Goal: Task Accomplishment & Management: Manage account settings

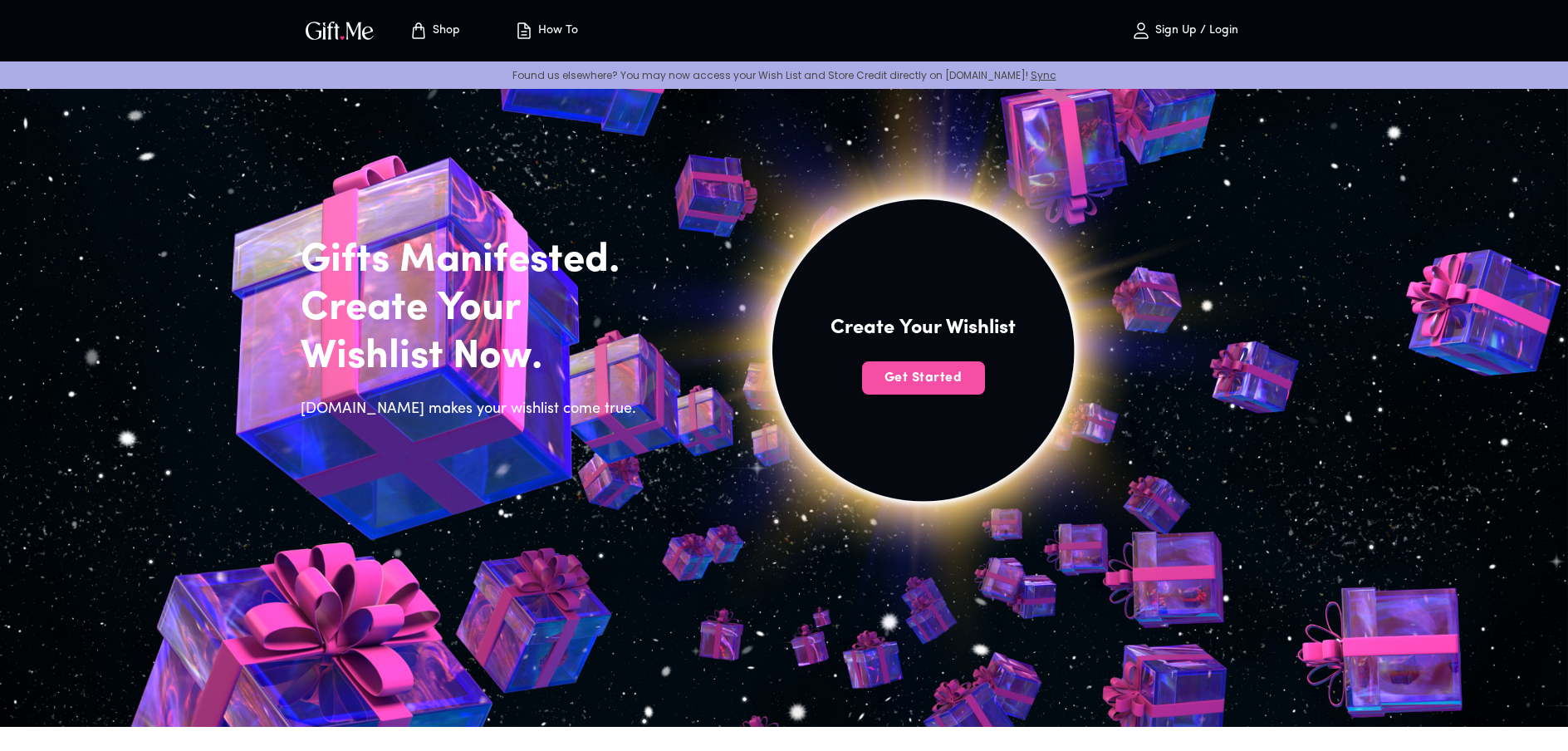
click at [907, 386] on span "Get Started" at bounding box center [924, 378] width 123 height 19
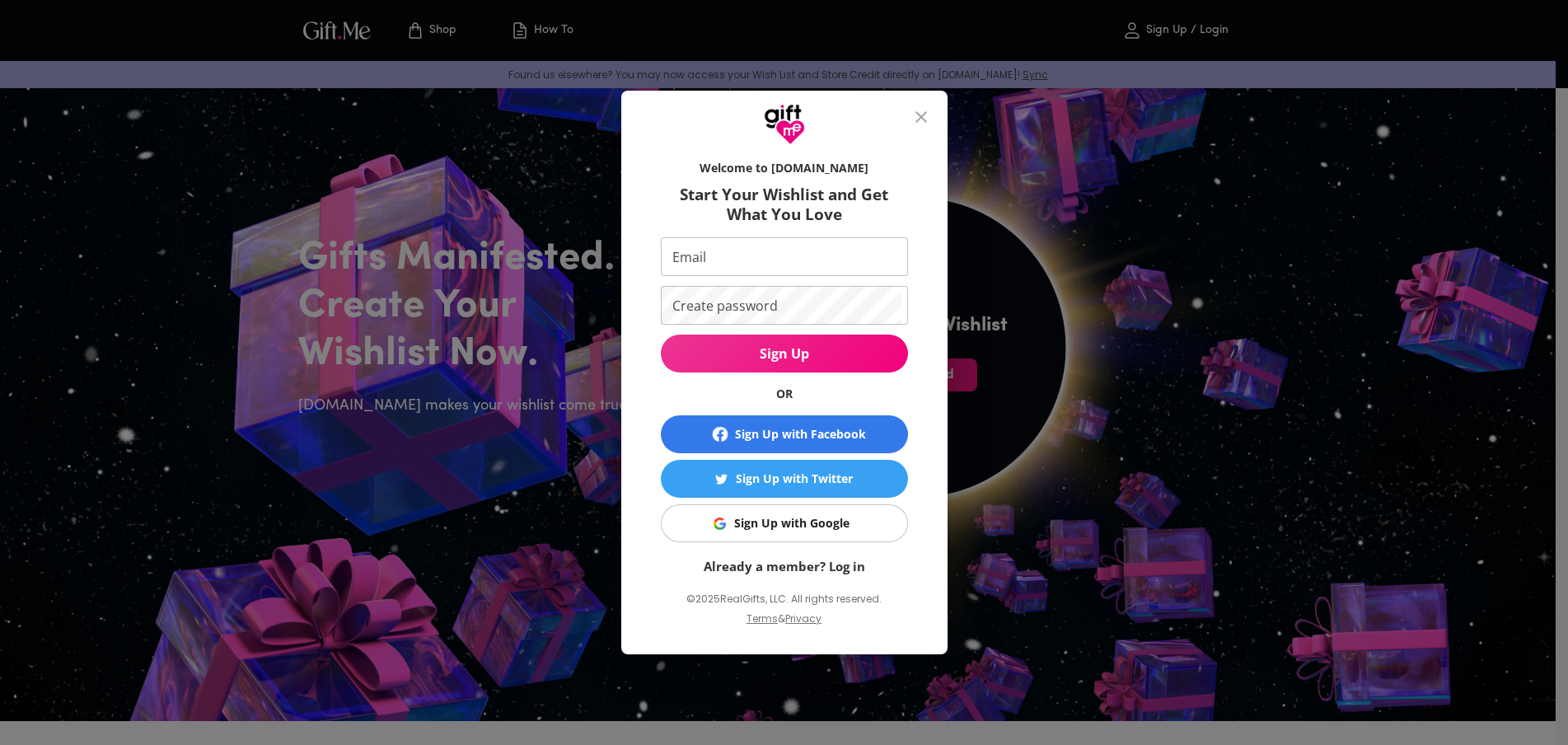
click at [803, 523] on div "Sign Up with Google" at bounding box center [792, 523] width 116 height 19
click at [806, 349] on span "Sign Up" at bounding box center [785, 353] width 247 height 19
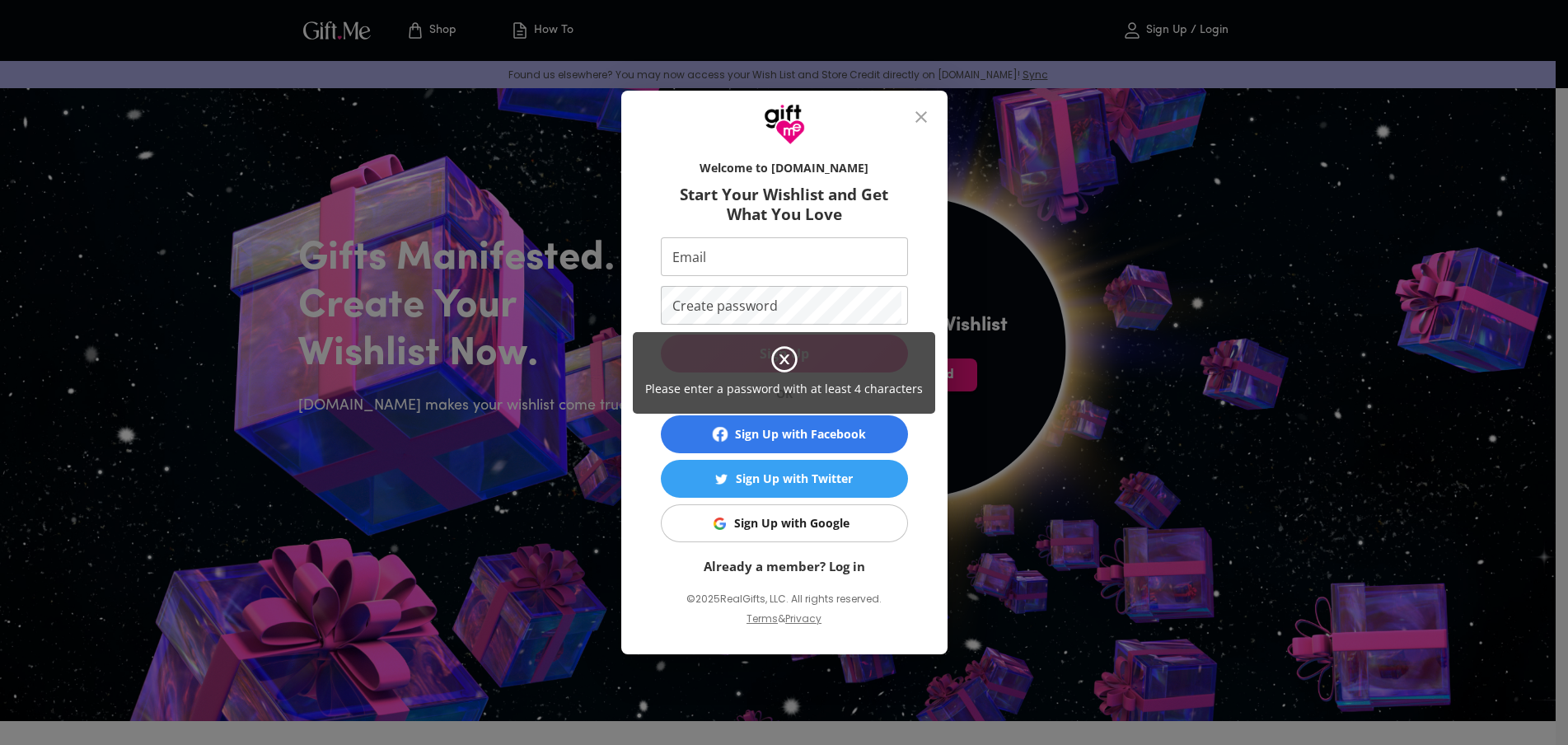
drag, startPoint x: 976, startPoint y: 346, endPoint x: 902, endPoint y: 319, distance: 78.8
click at [976, 345] on div "Please enter a password with at least 4 characters" at bounding box center [784, 372] width 1568 height 745
click at [784, 253] on div "Please enter a password with at least 4 characters" at bounding box center [784, 372] width 1568 height 745
click at [787, 264] on div "Please enter a password with at least 4 characters" at bounding box center [784, 372] width 1568 height 745
click at [788, 360] on icon at bounding box center [785, 360] width 30 height 30
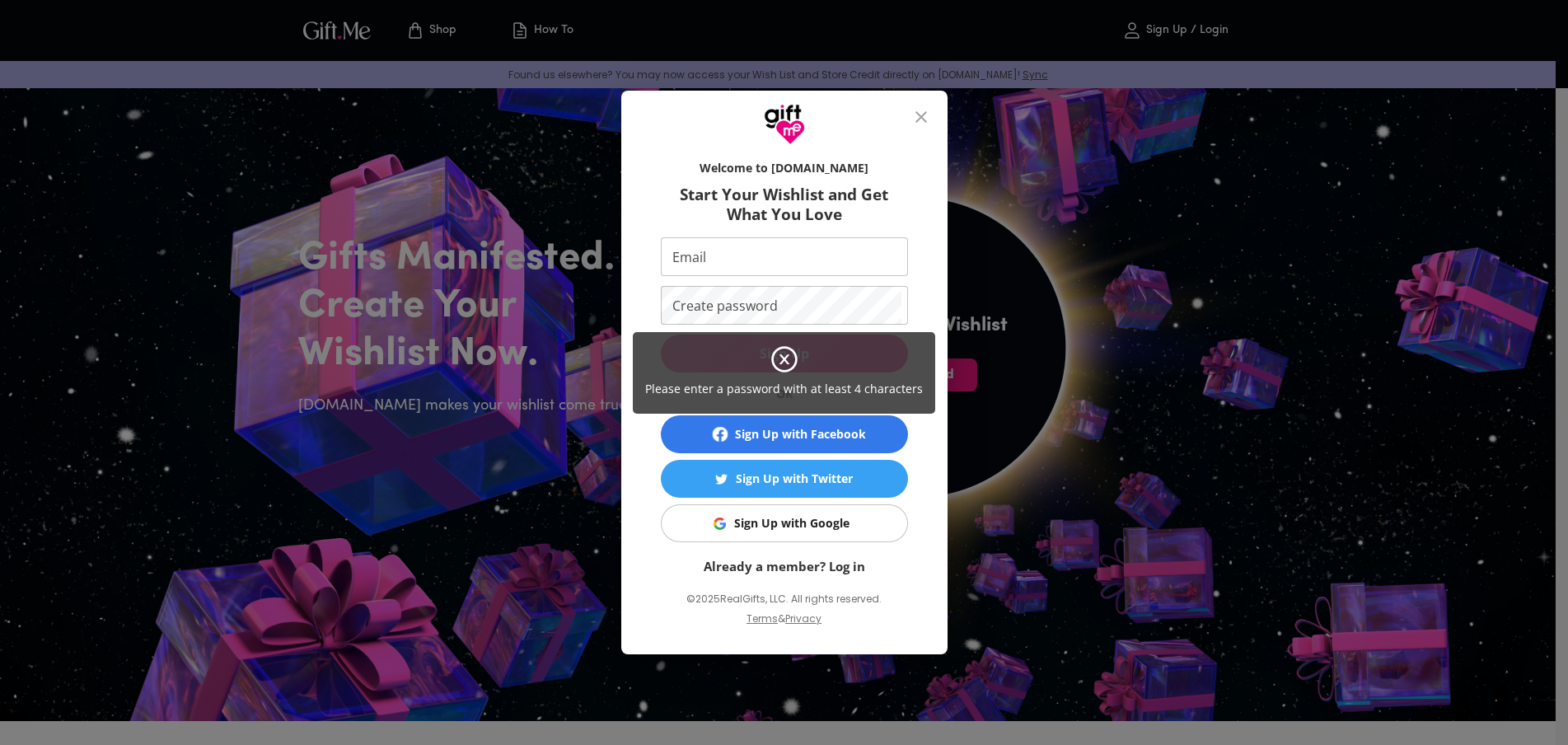
drag, startPoint x: 898, startPoint y: 303, endPoint x: 904, endPoint y: 160, distance: 143.1
click at [900, 293] on div "Please enter a password with at least 4 characters" at bounding box center [784, 372] width 1568 height 745
drag, startPoint x: 924, startPoint y: 114, endPoint x: 924, endPoint y: 125, distance: 11.0
click at [924, 118] on div "Please enter a password with at least 4 characters" at bounding box center [784, 372] width 1568 height 745
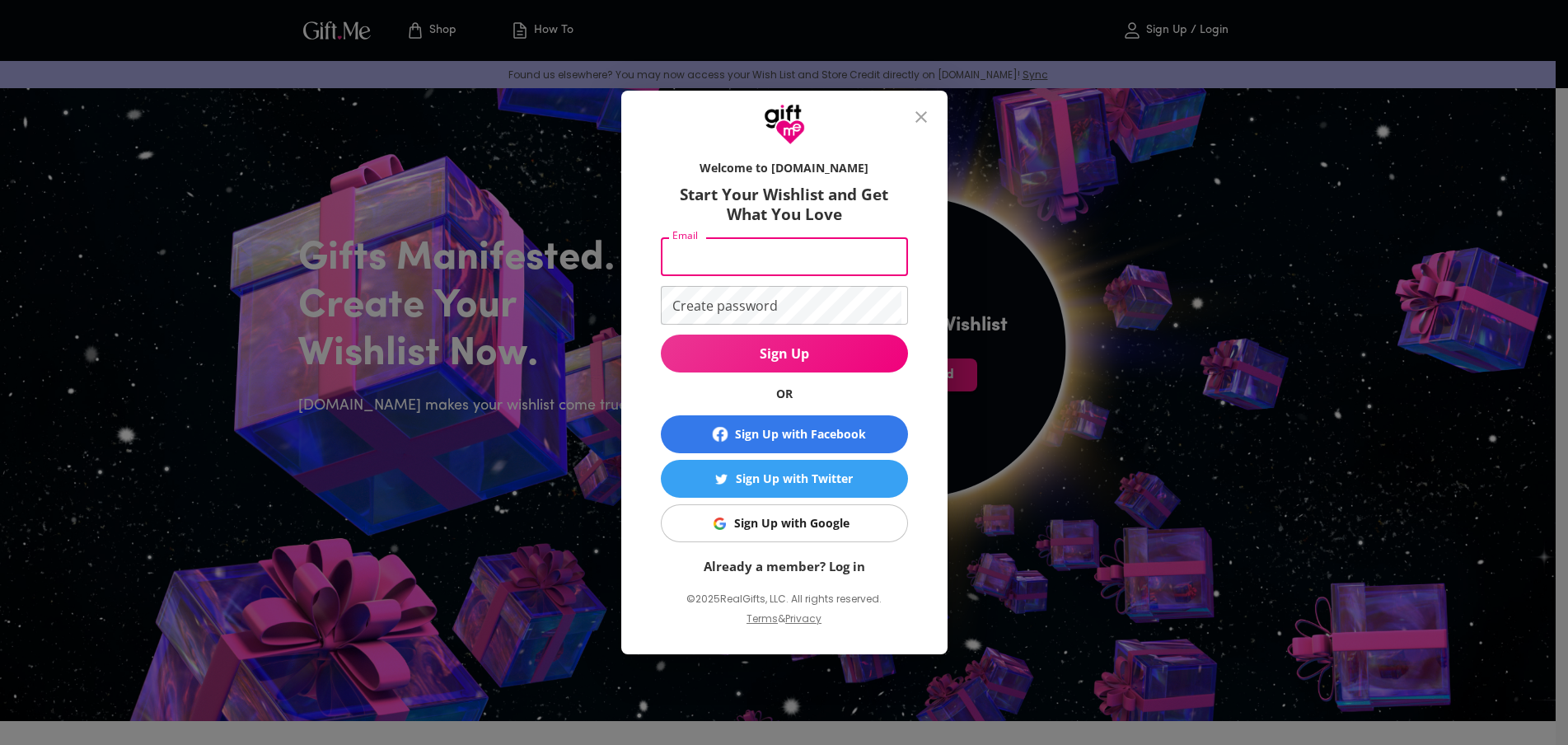
click at [795, 249] on input "Email" at bounding box center [781, 256] width 240 height 39
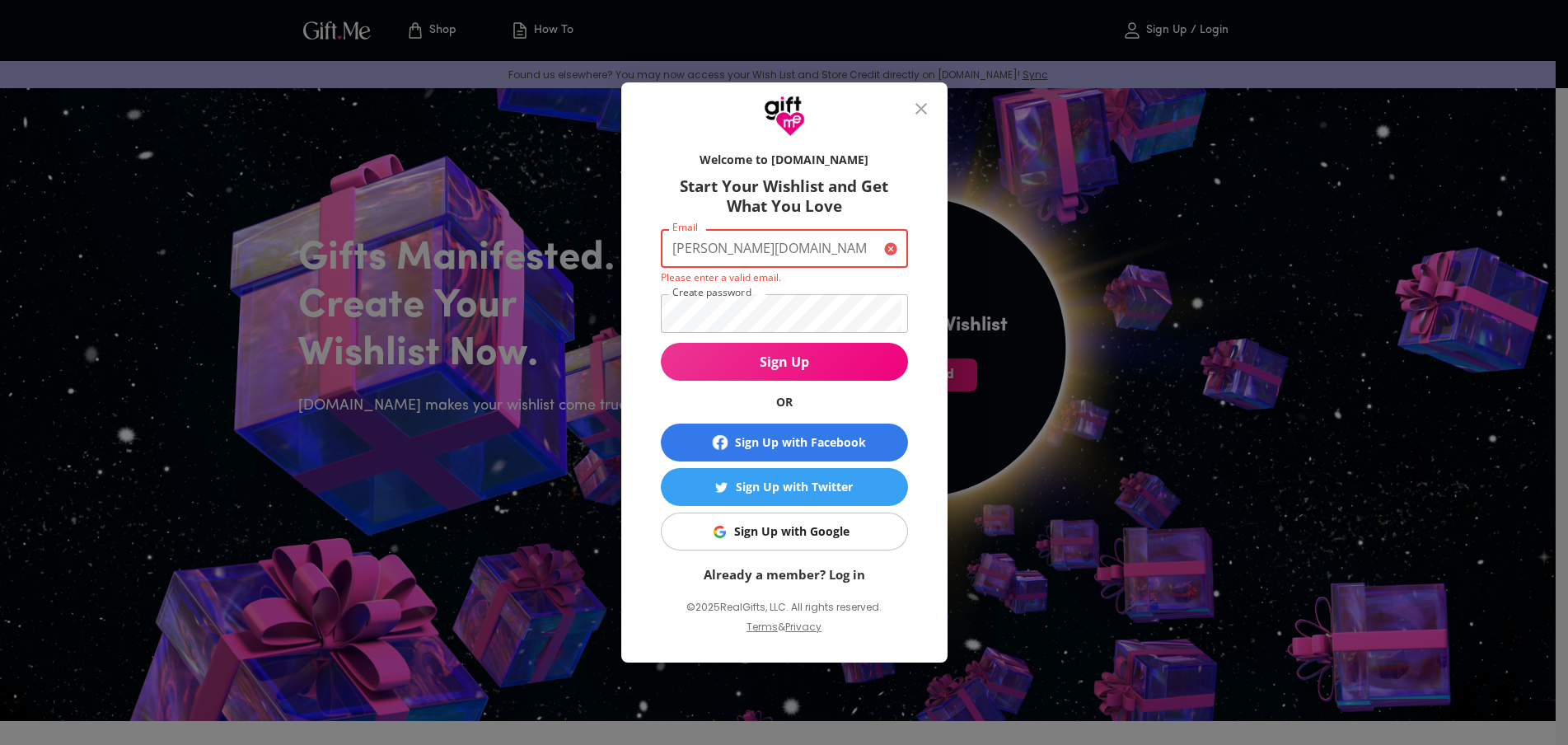
click at [767, 248] on input "[PERSON_NAME][DOMAIN_NAME]" at bounding box center [769, 248] width 217 height 39
click at [661, 343] on button "Sign Up" at bounding box center [785, 361] width 247 height 38
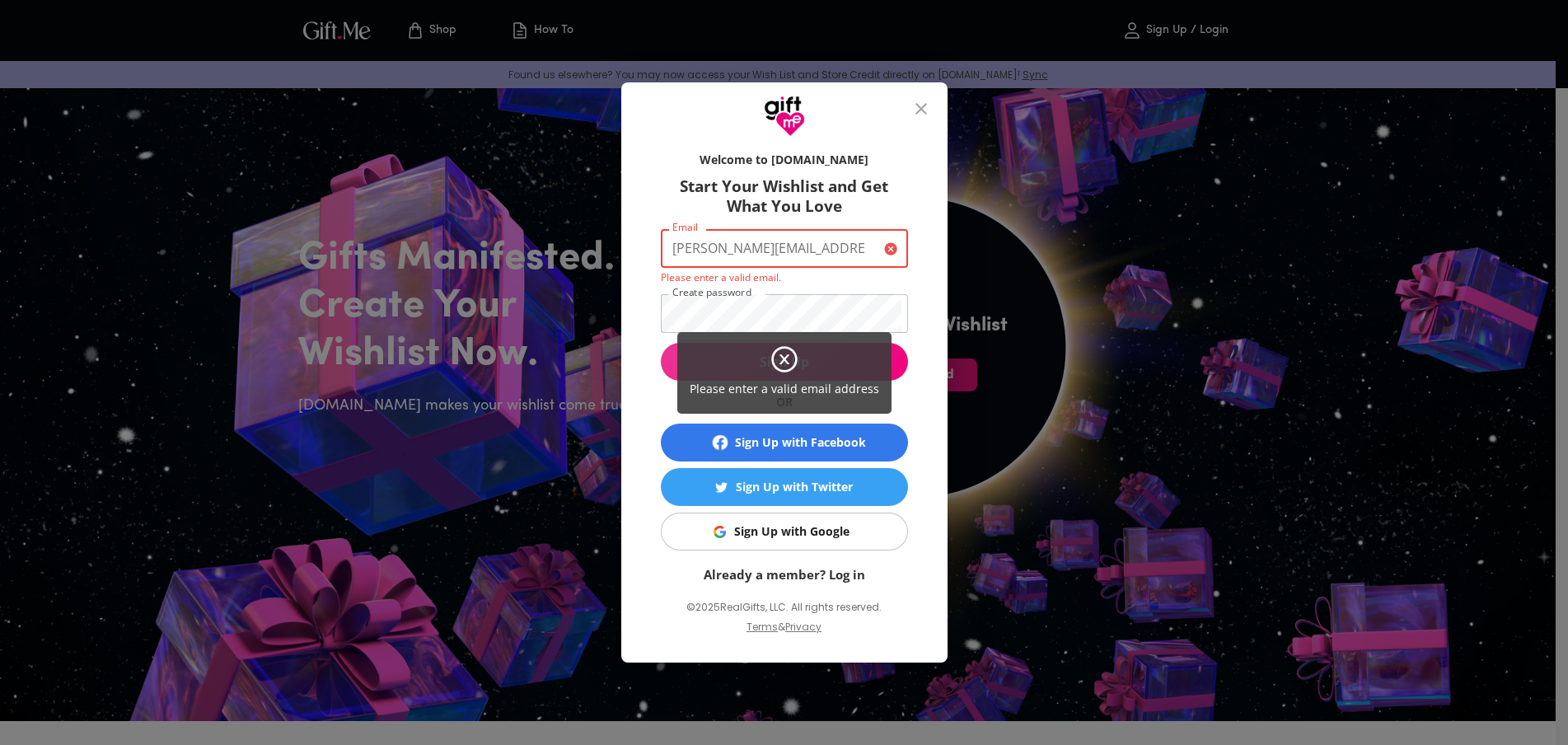
type input "[PERSON_NAME][EMAIL_ADDRESS][DOMAIN_NAME]"
click at [791, 298] on div "Please enter a valid email address" at bounding box center [784, 372] width 1568 height 745
click at [894, 364] on div "Please enter a valid email address" at bounding box center [784, 372] width 1568 height 745
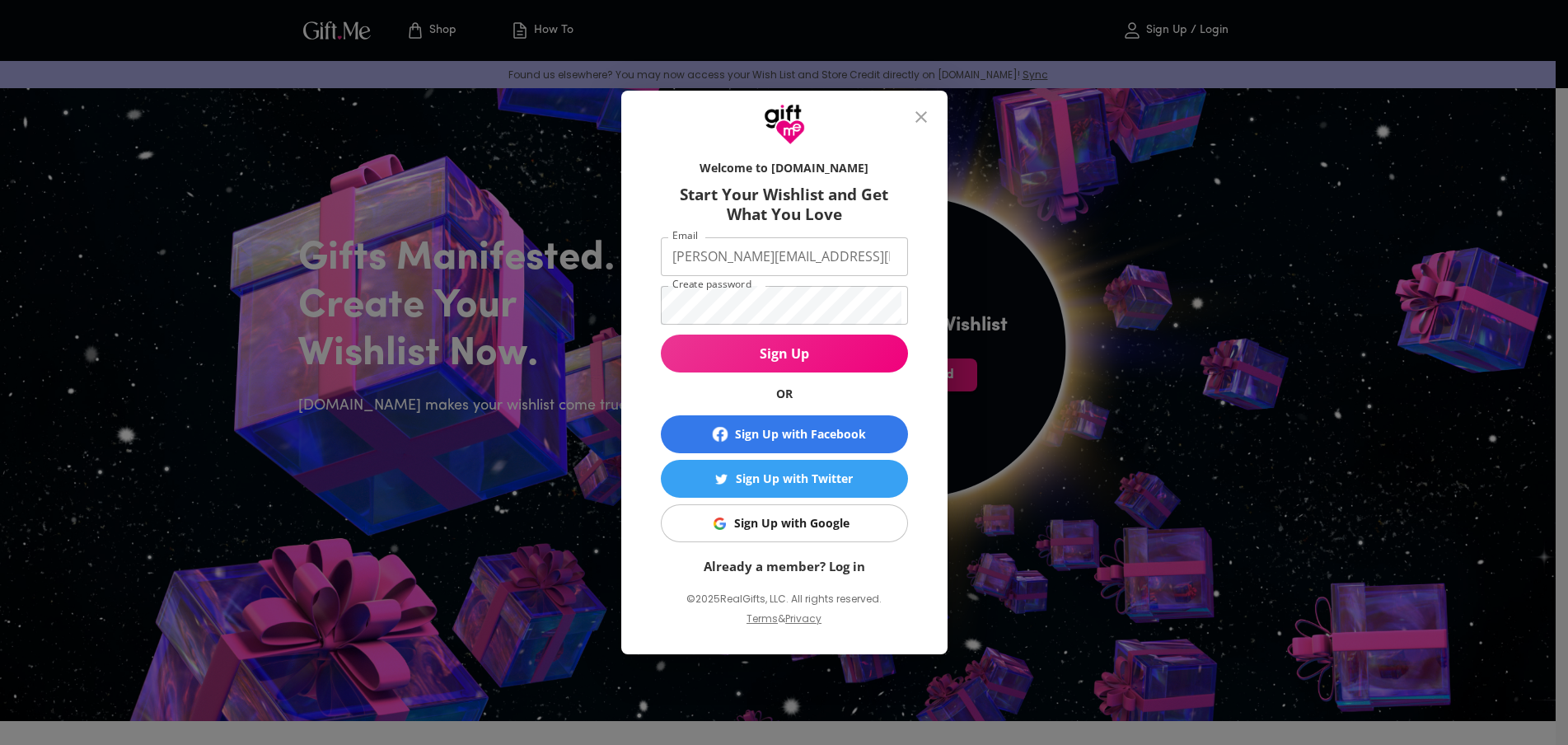
click at [878, 353] on span "Sign Up" at bounding box center [785, 353] width 247 height 19
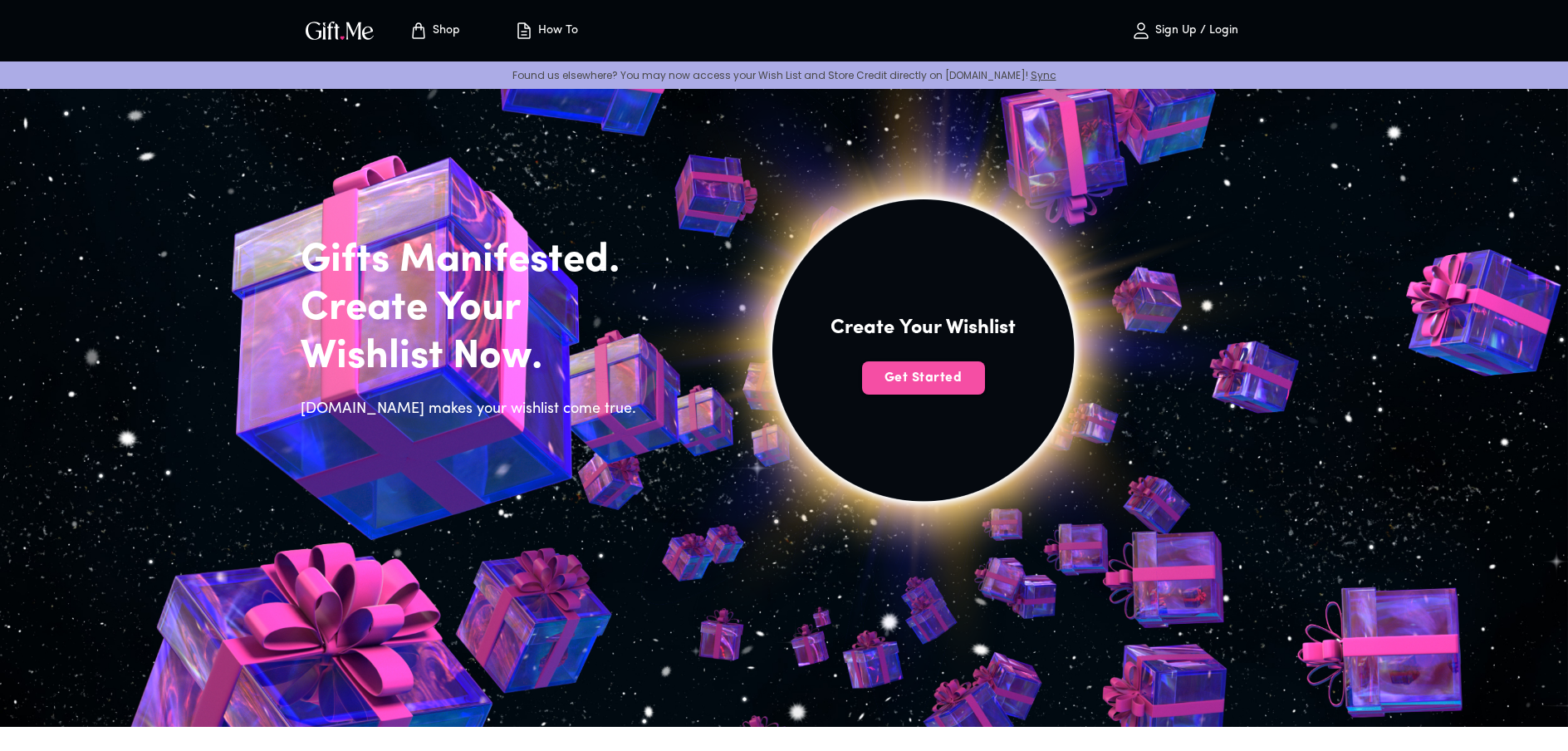
click at [969, 380] on span "Get Started" at bounding box center [924, 378] width 123 height 19
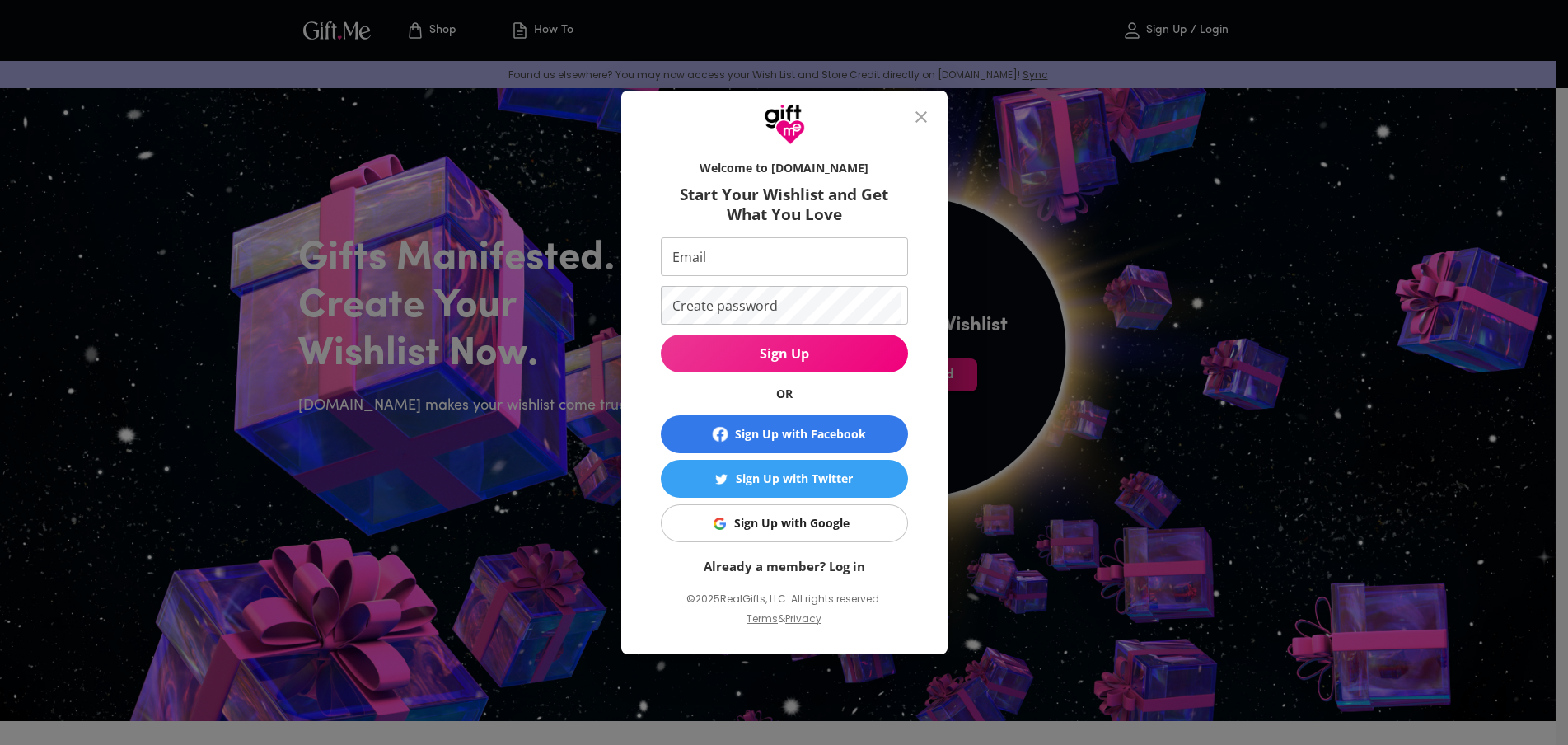
click at [835, 562] on link "Already a member? Log in" at bounding box center [784, 566] width 162 height 17
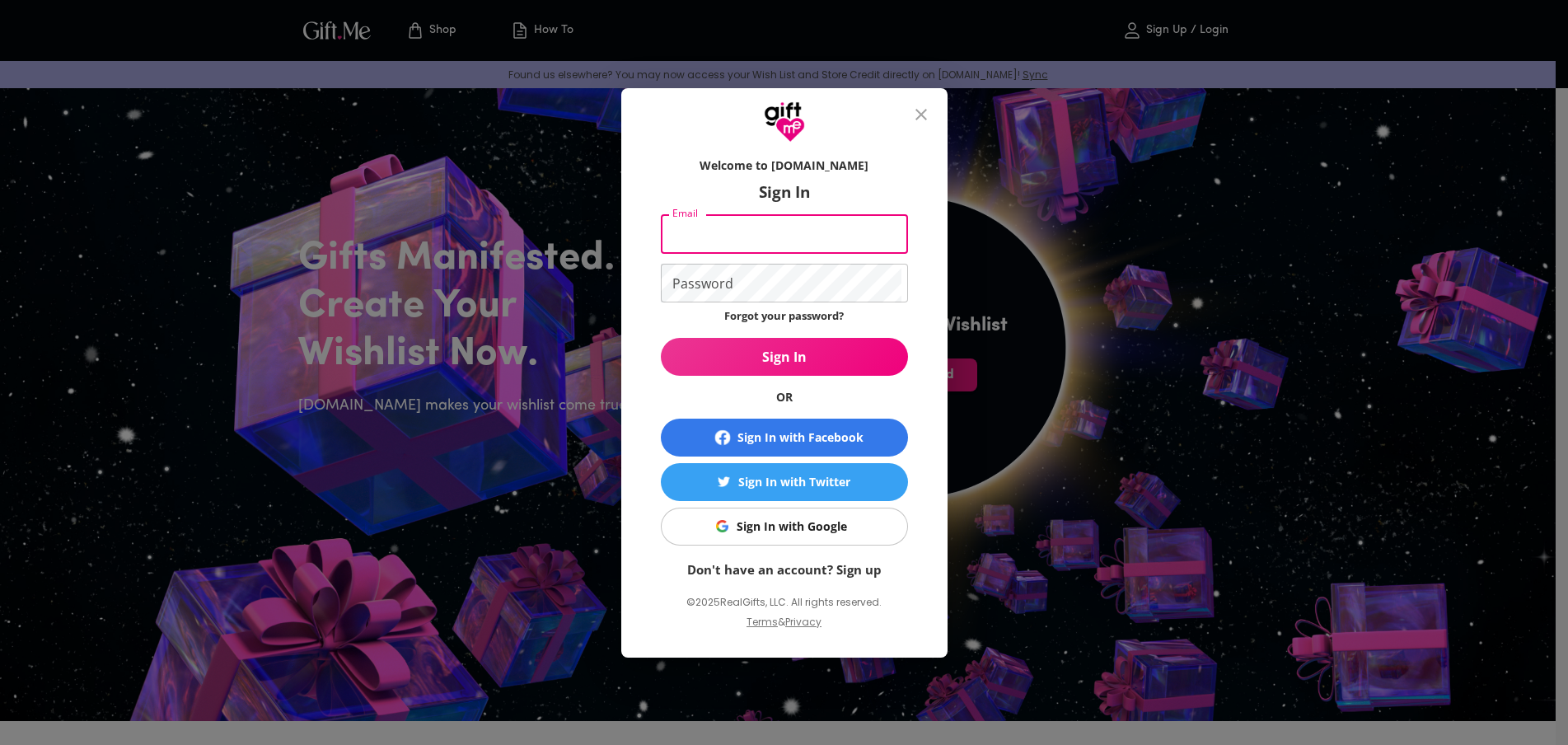
click at [733, 238] on input "Email" at bounding box center [781, 234] width 240 height 39
type input "jessrotap@gmail.com"
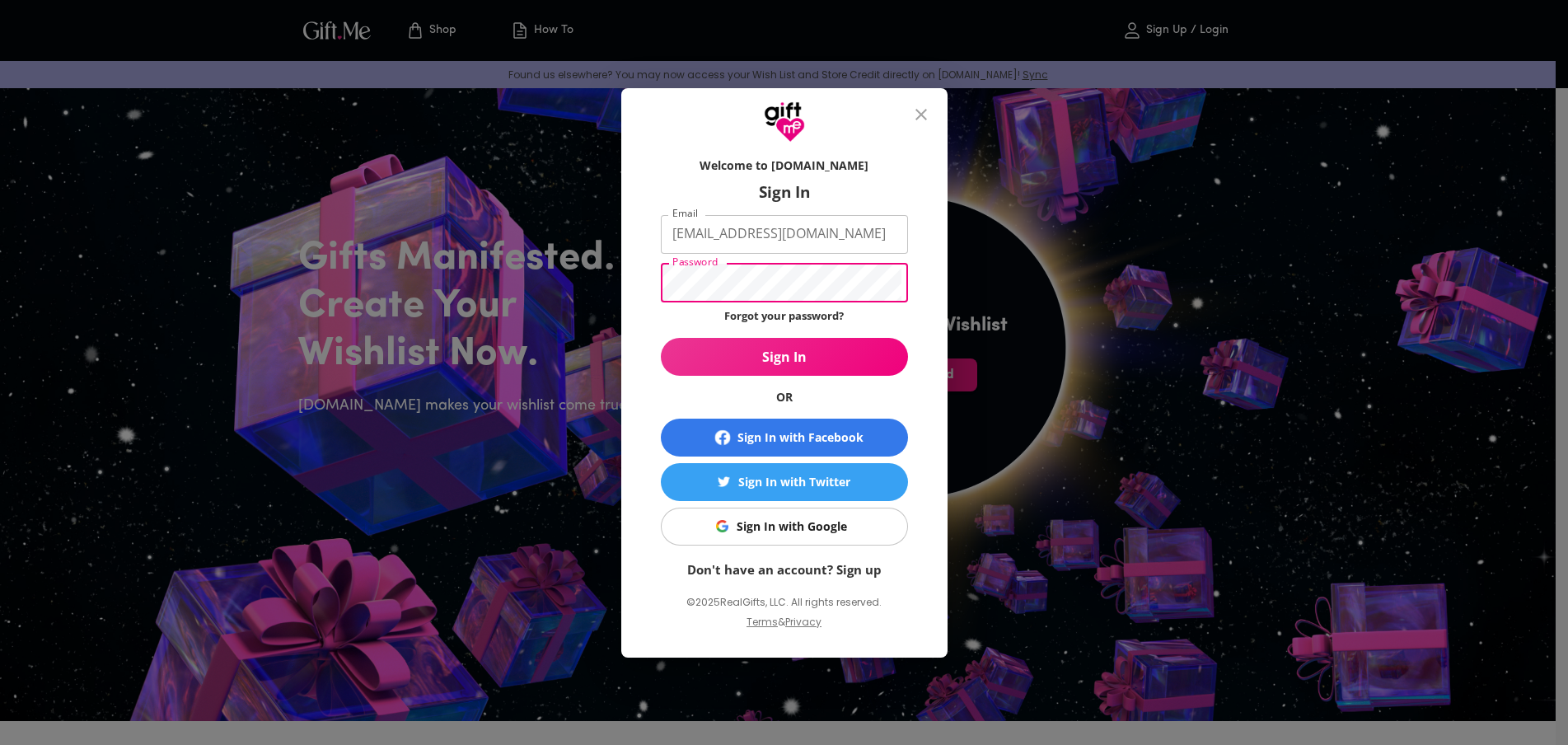
click at [826, 359] on span "Sign In" at bounding box center [785, 356] width 247 height 19
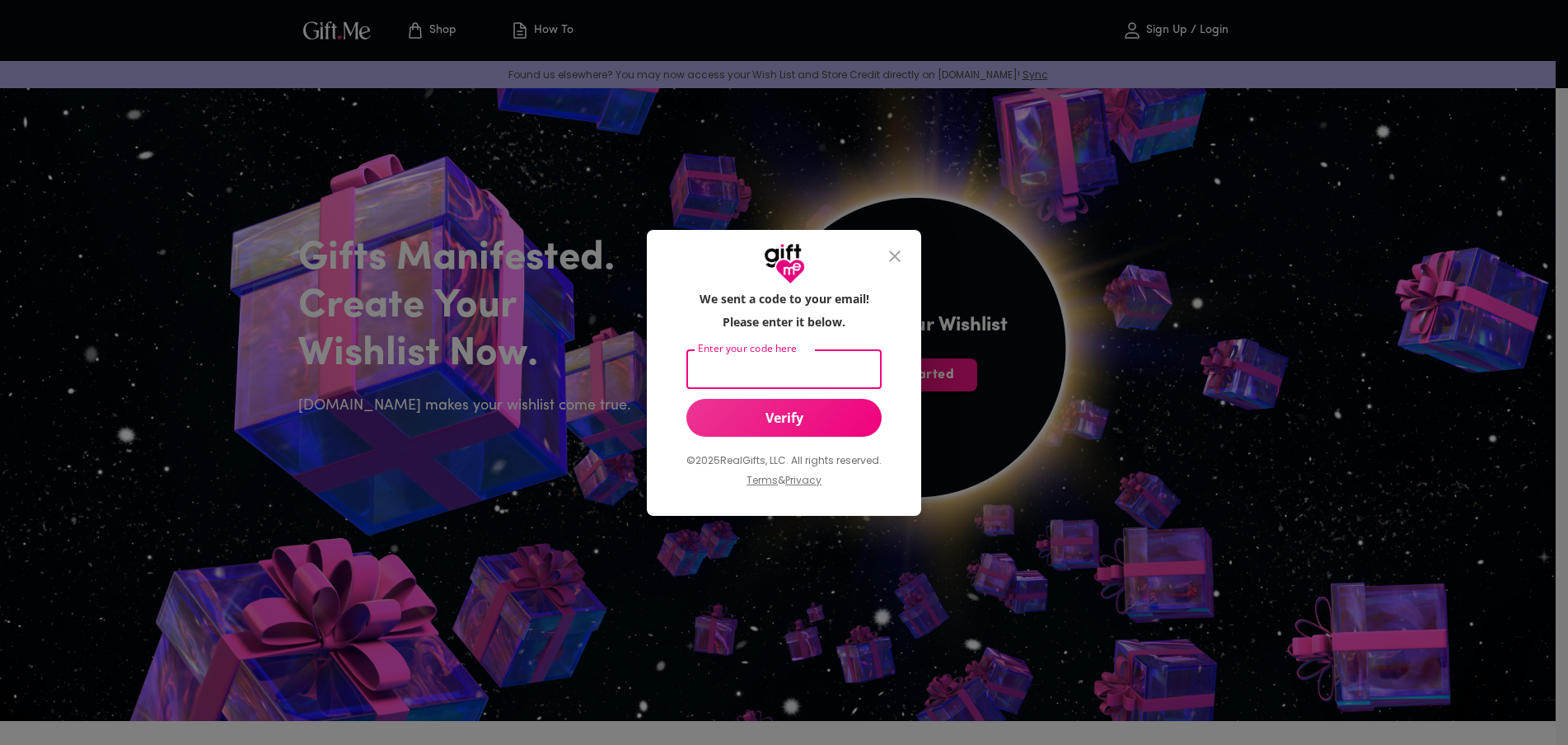
click at [787, 371] on input "Enter your code here" at bounding box center [780, 369] width 188 height 39
paste input "569969"
click at [796, 422] on span "Verify" at bounding box center [784, 417] width 195 height 19
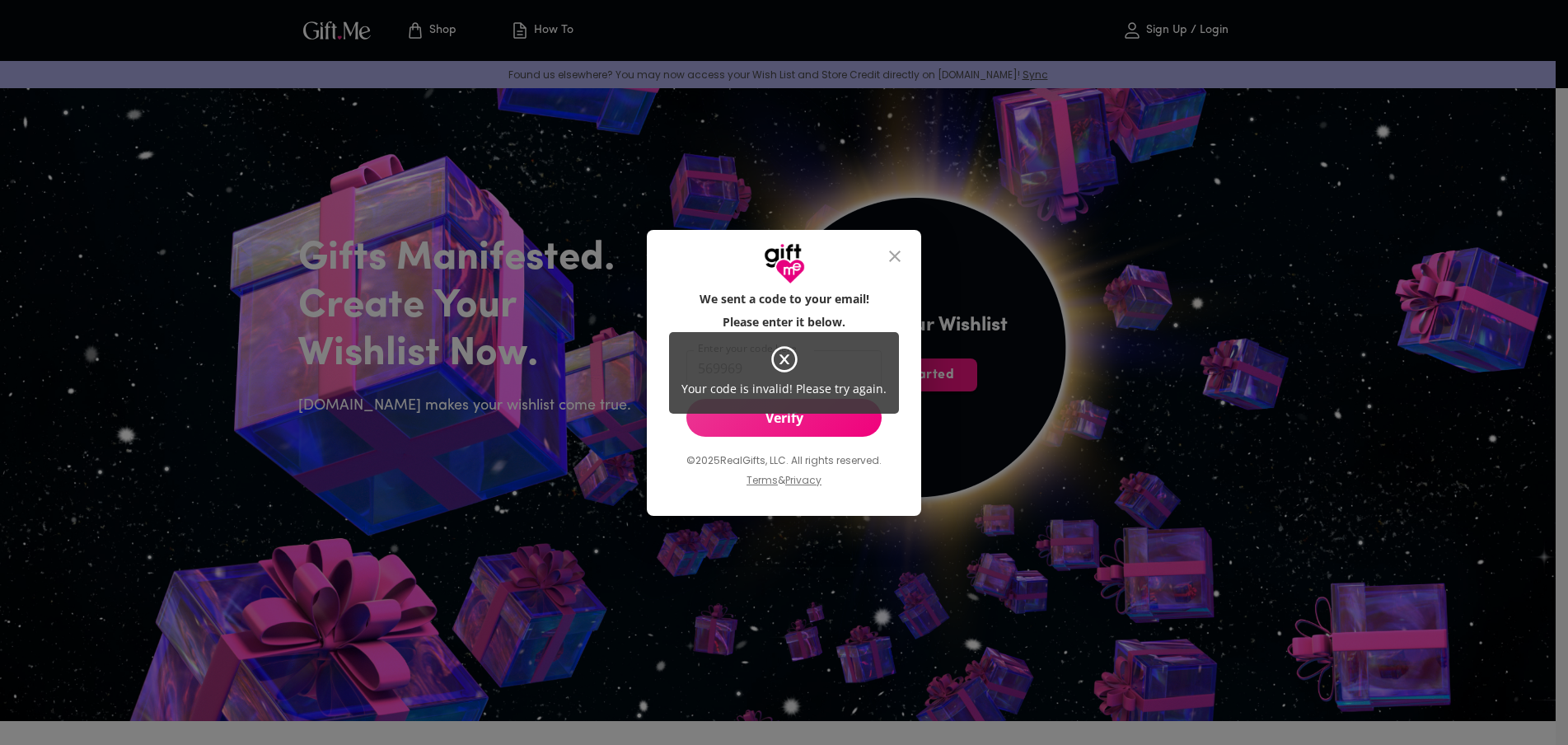
click at [915, 413] on div "Your code is invalid! Please try again." at bounding box center [784, 372] width 1568 height 745
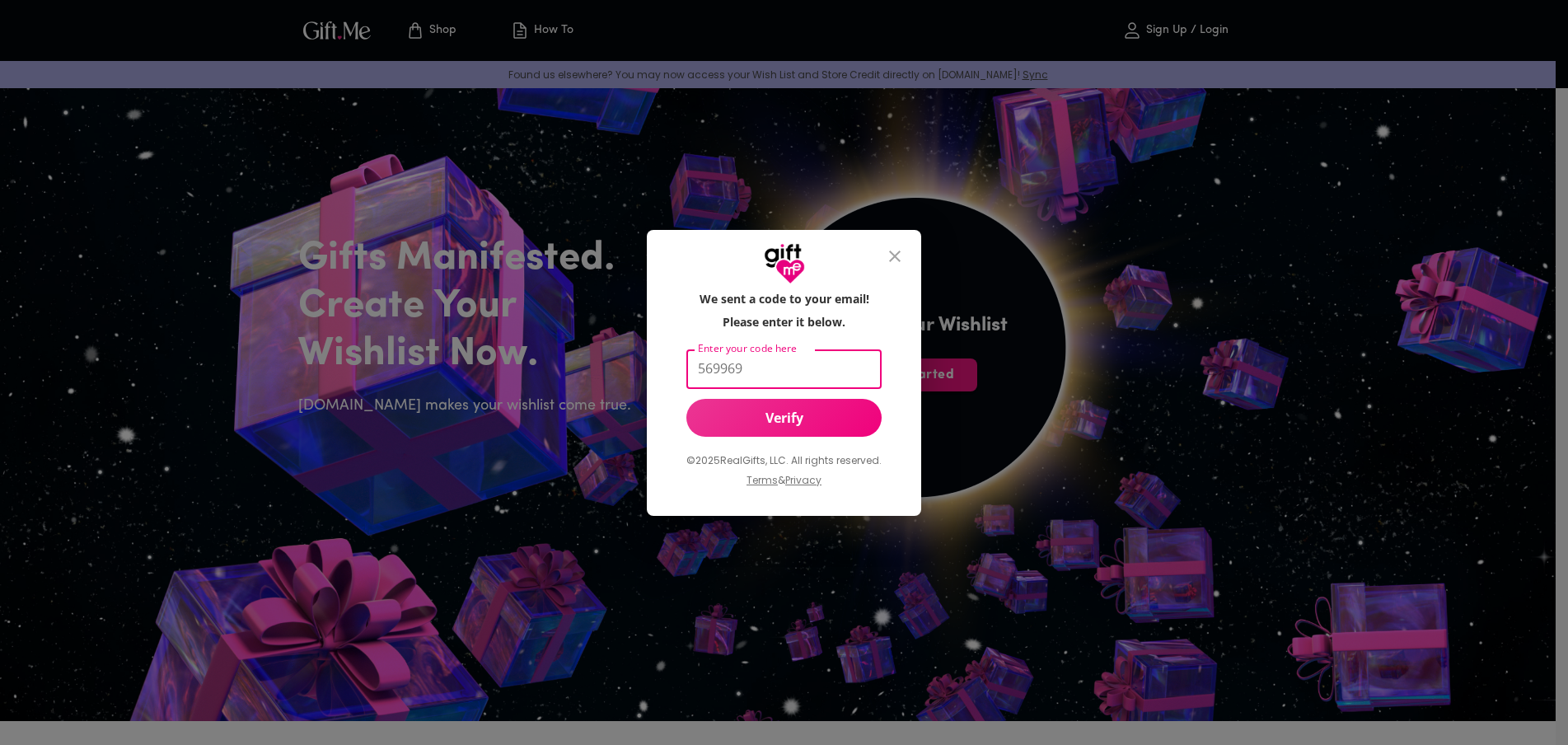
click at [760, 370] on input "569969" at bounding box center [780, 369] width 188 height 39
click at [698, 370] on input "569969" at bounding box center [780, 369] width 188 height 39
type input "69969"
paste input "569969"
type input "569969"
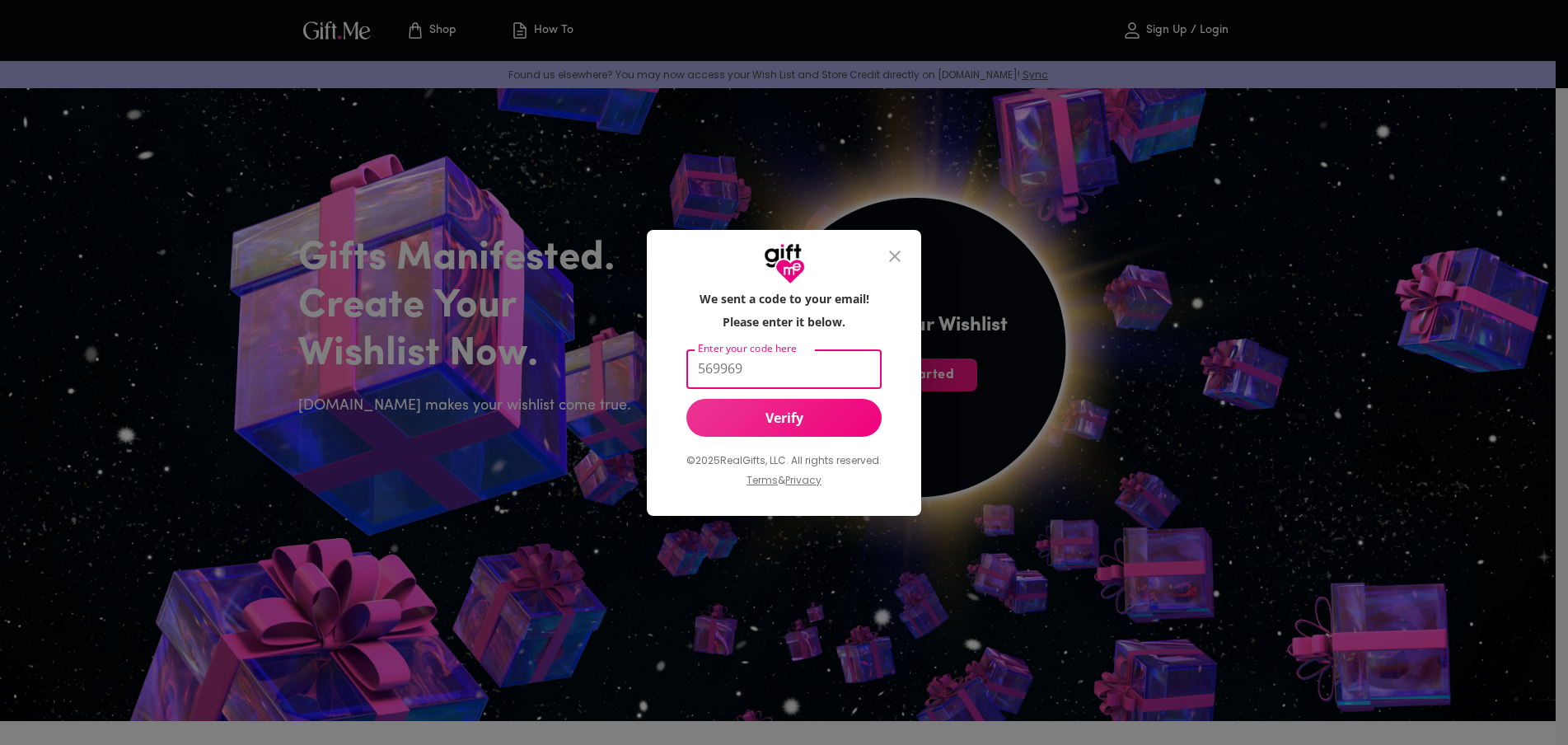
click at [737, 404] on button "Verify" at bounding box center [784, 417] width 195 height 38
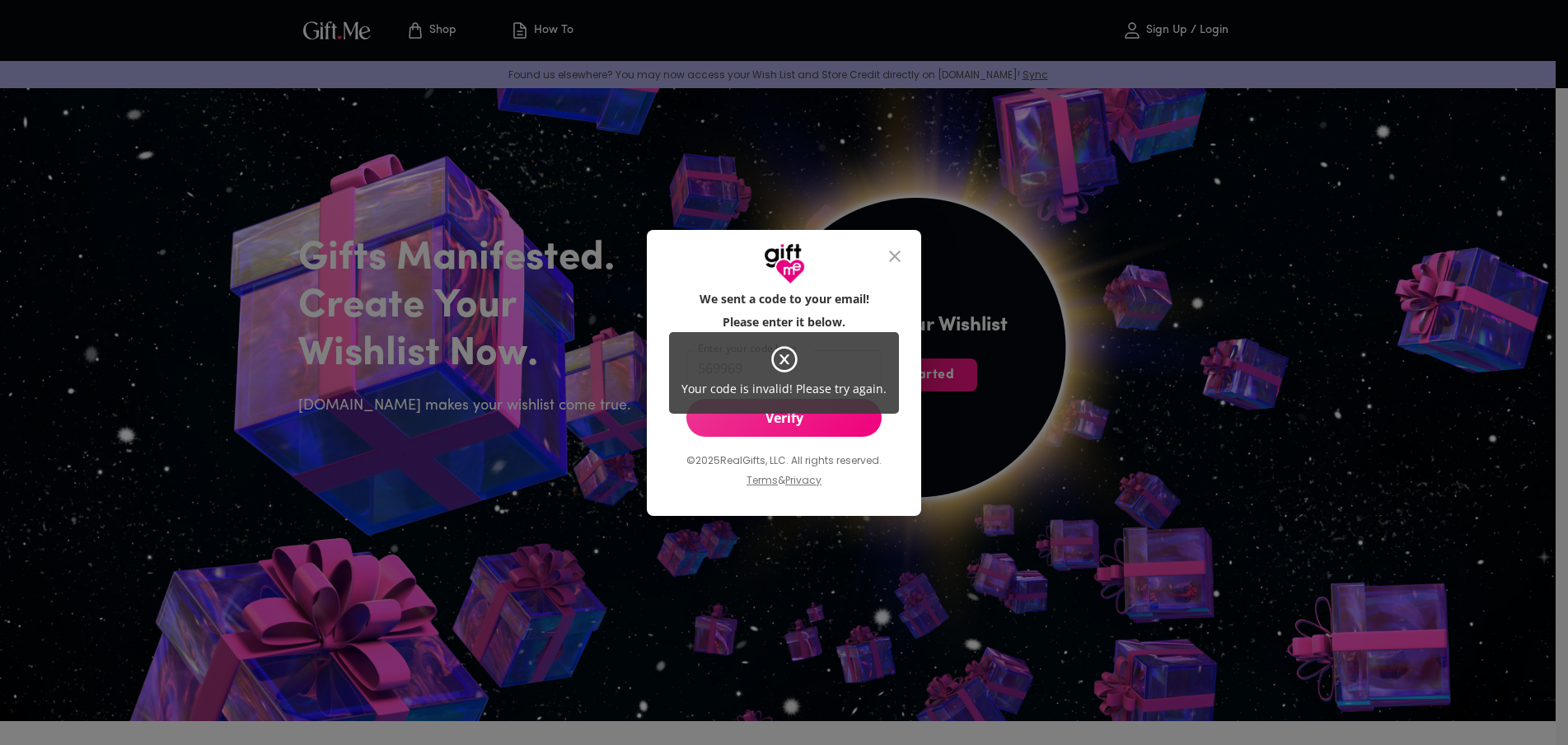
click at [902, 248] on div "Your code is invalid! Please try again." at bounding box center [784, 372] width 1568 height 745
drag, startPoint x: 900, startPoint y: 252, endPoint x: 834, endPoint y: 274, distance: 69.6
click at [899, 254] on div "Your code is invalid! Please try again." at bounding box center [784, 372] width 1568 height 745
click at [898, 270] on div "Your code is invalid! Please try again." at bounding box center [784, 372] width 1568 height 745
click at [898, 255] on div "Your code is invalid! Please try again." at bounding box center [784, 372] width 1568 height 745
